Goal: Go to known website: Access a specific website the user already knows

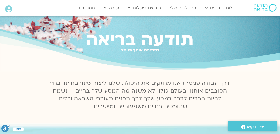
click at [9, 9] on icon at bounding box center [8, 8] width 7 height 7
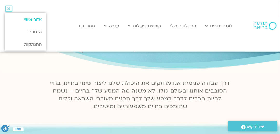
click at [31, 19] on link "אזור אישי" at bounding box center [25, 19] width 40 height 12
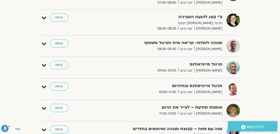
scroll to position [158, 0]
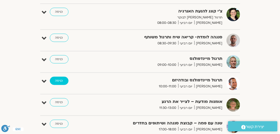
click at [58, 79] on link "כניסה" at bounding box center [59, 81] width 19 height 8
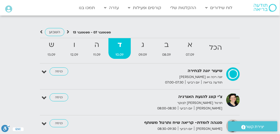
scroll to position [513, 0]
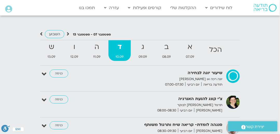
click at [10, 9] on icon at bounding box center [8, 8] width 7 height 7
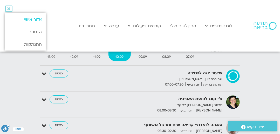
click at [36, 18] on link "אזור אישי" at bounding box center [25, 19] width 40 height 12
